Goal: Task Accomplishment & Management: Use online tool/utility

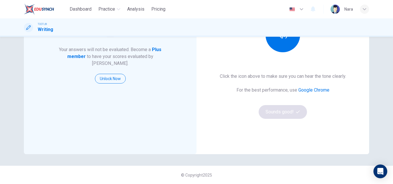
scroll to position [7, 0]
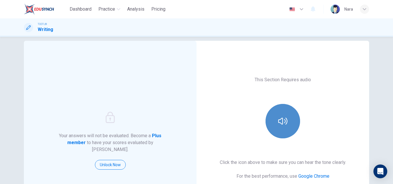
click at [287, 123] on button "button" at bounding box center [282, 121] width 35 height 35
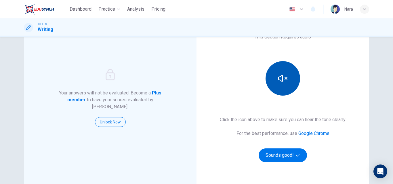
scroll to position [94, 0]
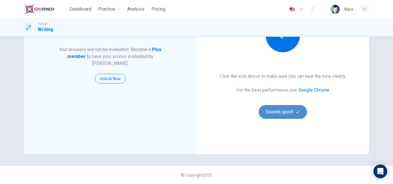
click at [276, 113] on button "Sounds good!" at bounding box center [283, 112] width 48 height 14
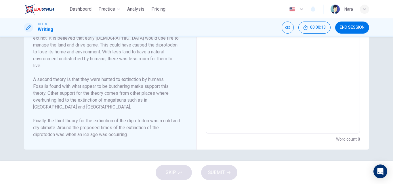
scroll to position [90, 0]
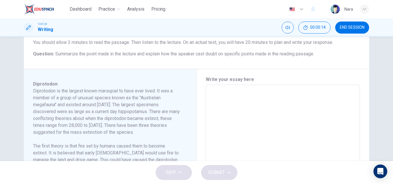
click at [234, 91] on textarea at bounding box center [283, 167] width 146 height 154
drag, startPoint x: 232, startPoint y: 95, endPoint x: 243, endPoint y: 133, distance: 39.8
click at [243, 133] on textarea at bounding box center [283, 167] width 146 height 154
type textarea "ำ"
type textarea "x"
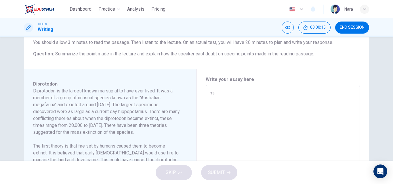
type textarea "ำะพ"
type textarea "x"
type textarea "ำะพไ"
type textarea "x"
type textarea "ำะพไพ"
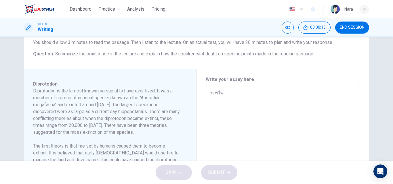
type textarea "x"
type textarea "ำะพไพ"
type textarea "x"
click at [237, 100] on textarea "ำะพไพ" at bounding box center [283, 167] width 146 height 154
type textarea "ำะพไ"
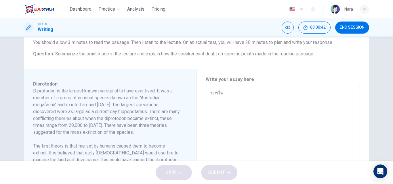
type textarea "x"
type textarea "ำะพไย"
type textarea "x"
type textarea "ำะพไยร"
type textarea "x"
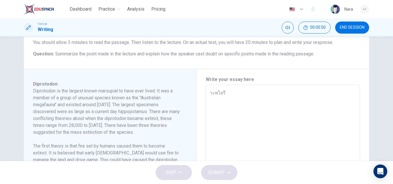
type textarea "ำะพไยรีร"
type textarea "x"
type textarea "ำะพไยรี"
type textarea "x"
type textarea "ำะพไยร"
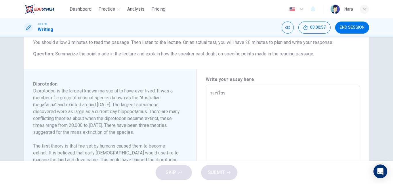
type textarea "x"
type textarea "ำะพไย"
type textarea "x"
type textarea "ำะพไ"
type textarea "x"
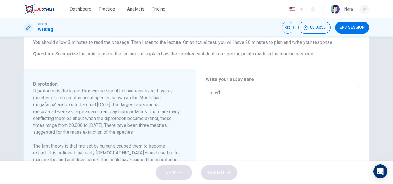
type textarea "ำะพ"
type textarea "x"
type textarea "ำะ"
type textarea "x"
type textarea "ำ"
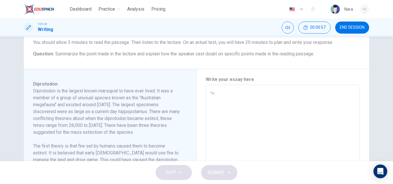
type textarea "x"
type textarea "้"
type textarea "x"
type textarea "้สวด"
type textarea "x"
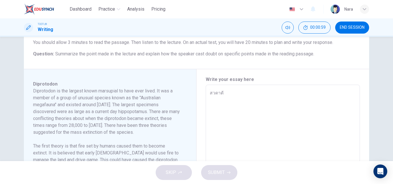
type textarea "้สวดาดั้"
type textarea "x"
type textarea "้สวดาดั้ก"
type textarea "x"
type textarea "้สวดาดั้กวสดา"
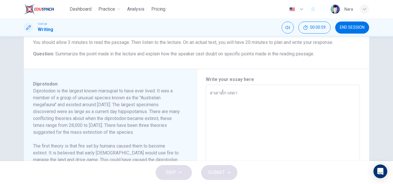
type textarea "x"
type textarea "้สวดาดั้กวสดา้ส"
type textarea "x"
type textarea "้สวดาดั้กวสดา้สดเ"
type textarea "x"
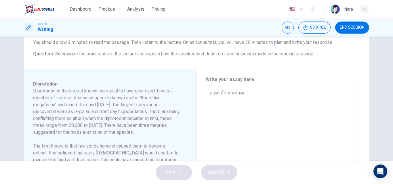
drag, startPoint x: 262, startPoint y: 91, endPoint x: 197, endPoint y: 97, distance: 65.2
click at [197, 97] on div "Write your essay here ้สวดาดั้กวสดา้สดเ x ​ Word count : 0" at bounding box center [282, 167] width 173 height 196
drag, startPoint x: 241, startPoint y: 95, endPoint x: 245, endPoint y: 102, distance: 7.5
click at [83, 9] on span "Dashboard" at bounding box center [81, 9] width 22 height 7
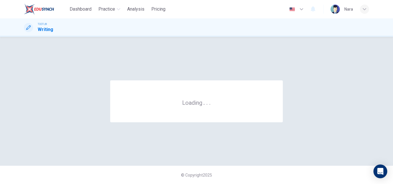
scroll to position [0, 0]
